Goal: Navigation & Orientation: Find specific page/section

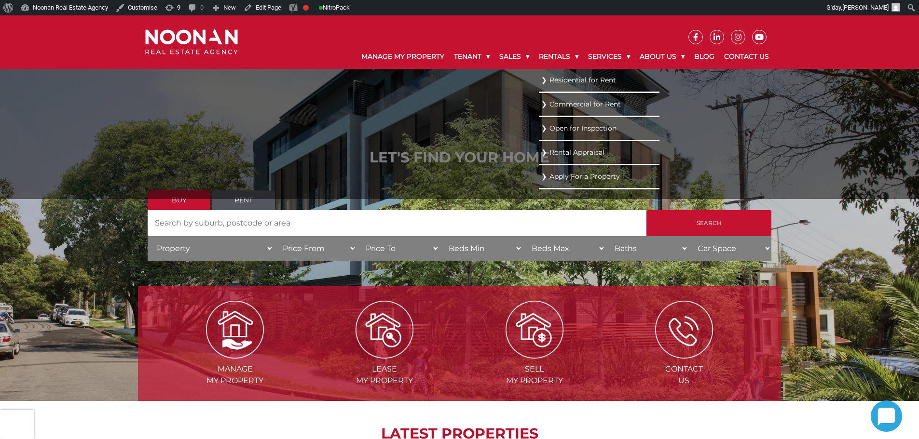
click at [567, 82] on link "Residential for Rent" at bounding box center [599, 80] width 116 height 13
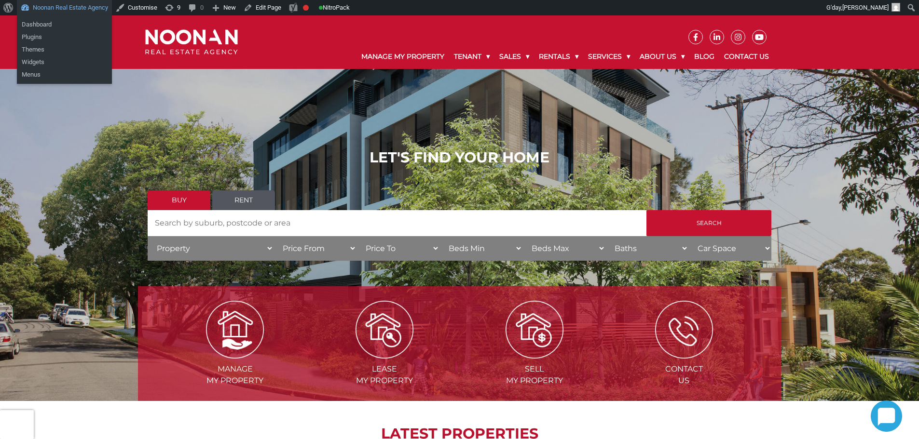
click at [60, 5] on link "Noonan Real Estate Agency" at bounding box center [64, 7] width 95 height 15
